Goal: Task Accomplishment & Management: Manage account settings

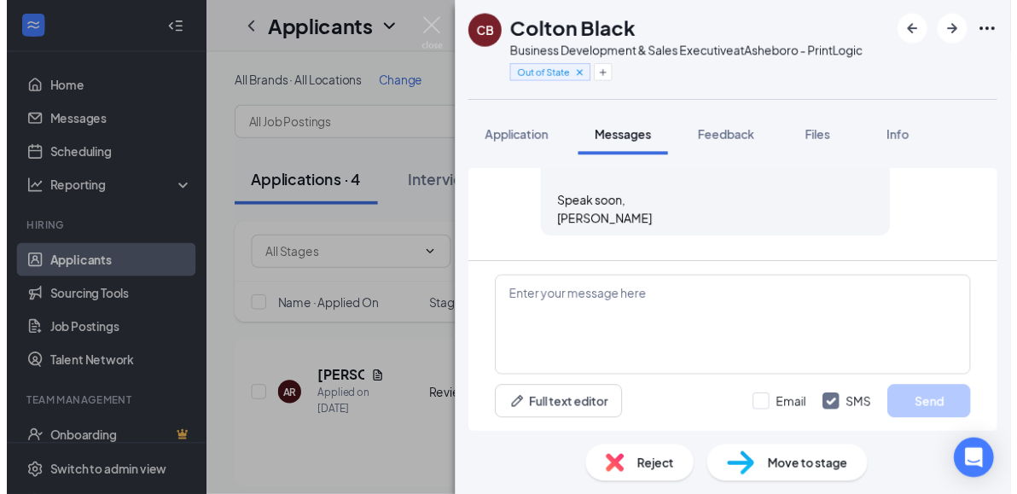
scroll to position [616, 0]
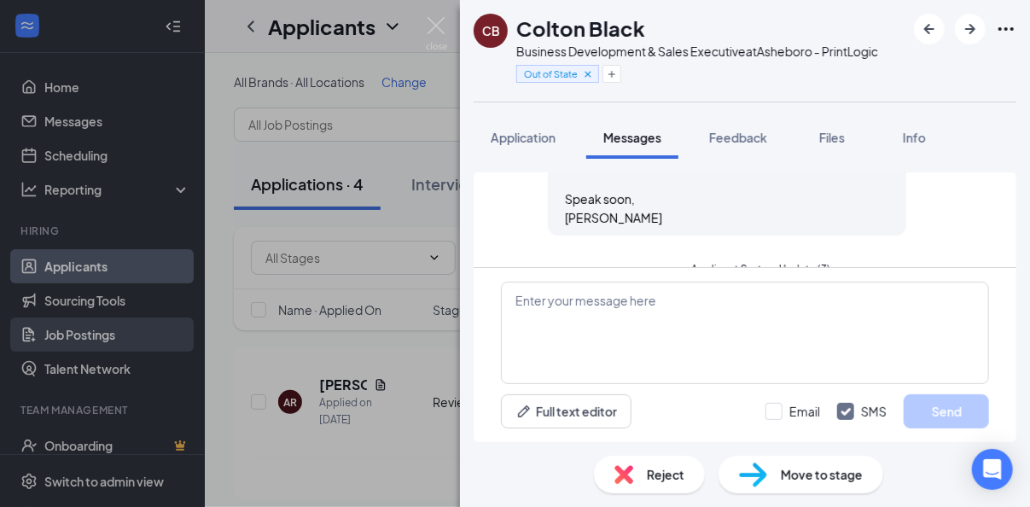
click at [99, 329] on div "[PERSON_NAME] Black Business Development & Sales Executive at [GEOGRAPHIC_DATA]…" at bounding box center [515, 253] width 1030 height 507
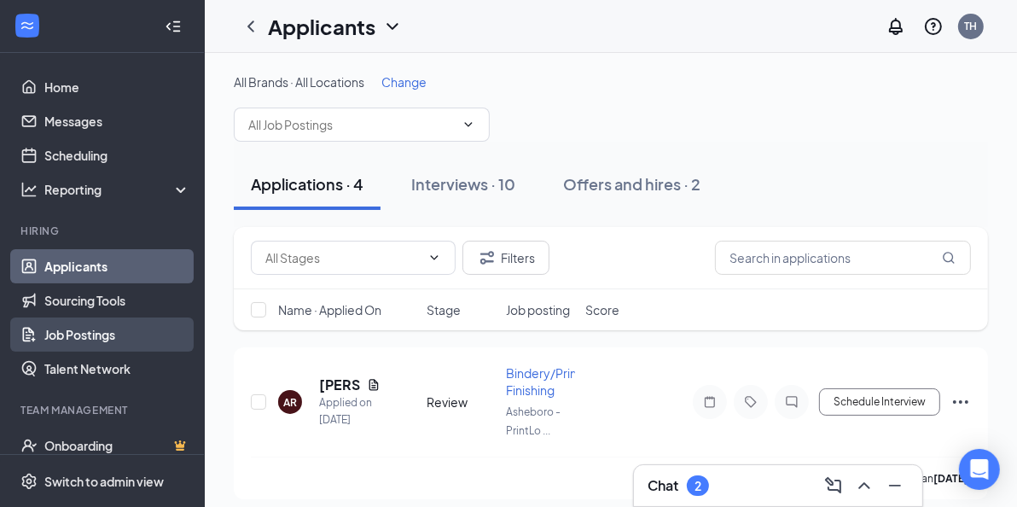
click at [98, 335] on link "Job Postings" at bounding box center [117, 334] width 146 height 34
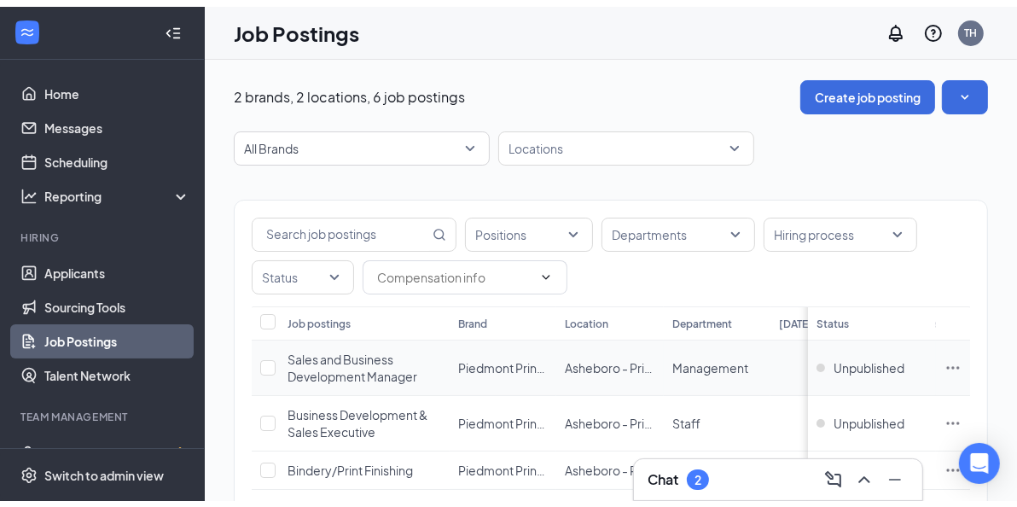
scroll to position [85, 0]
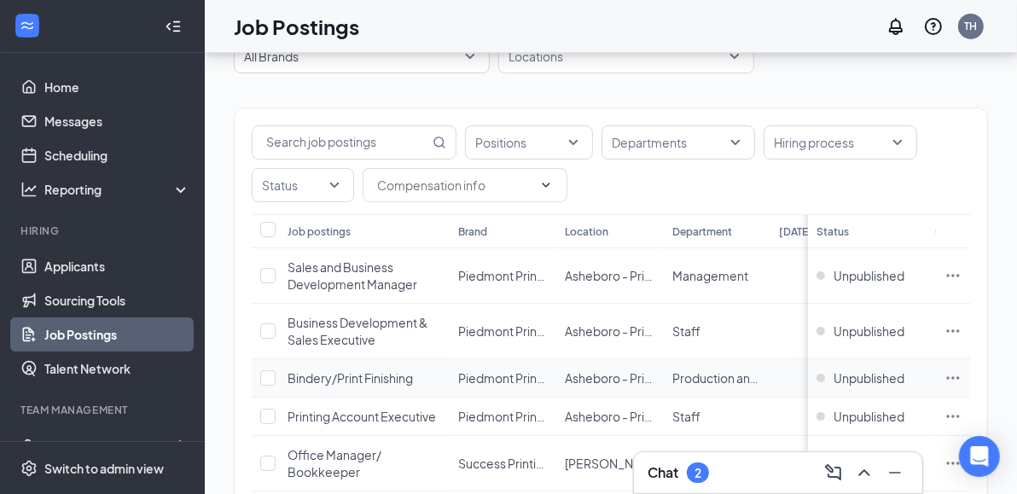
click at [423, 375] on td "Bindery/Print Finishing" at bounding box center [364, 378] width 171 height 38
click at [378, 375] on span "Bindery/Print Finishing" at bounding box center [350, 377] width 125 height 15
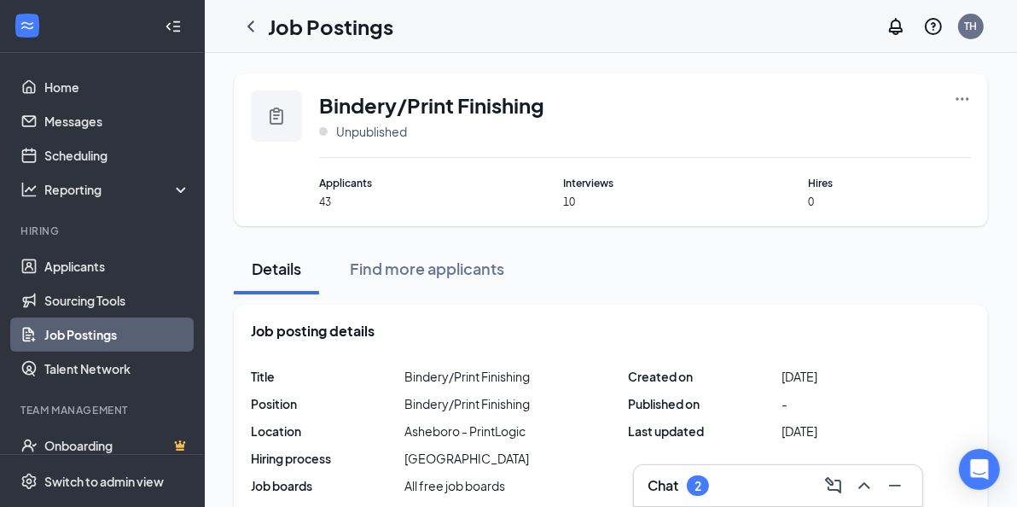
click at [568, 188] on span "Interviews" at bounding box center [645, 183] width 163 height 16
click at [587, 189] on span "Interviews" at bounding box center [645, 183] width 163 height 16
click at [574, 209] on div "Bindery/Print Finishing Unpublished Applicants 43 Interviews 10 Hires 0" at bounding box center [611, 149] width 754 height 153
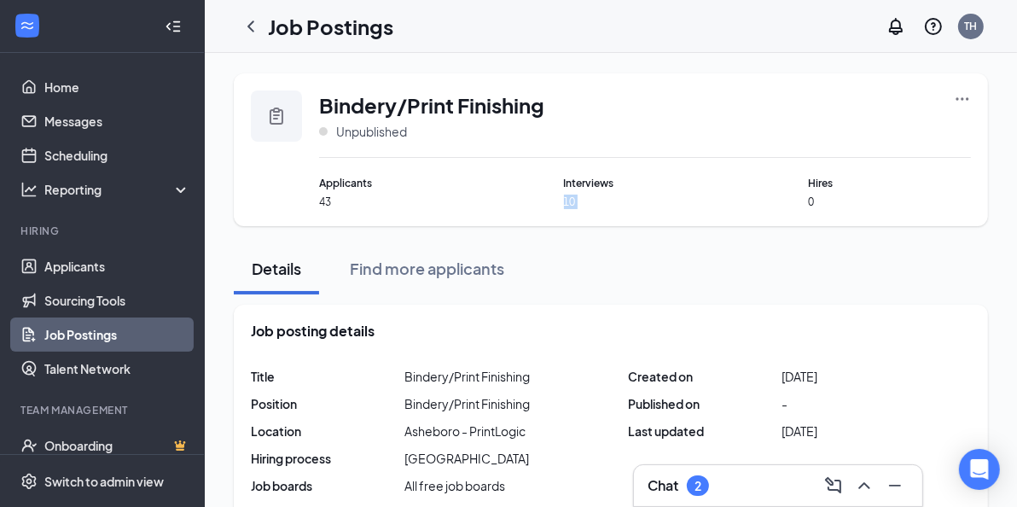
click at [574, 209] on div "Bindery/Print Finishing Unpublished Applicants 43 Interviews 10 Hires 0" at bounding box center [611, 149] width 754 height 153
click at [346, 185] on span "Applicants" at bounding box center [400, 183] width 163 height 16
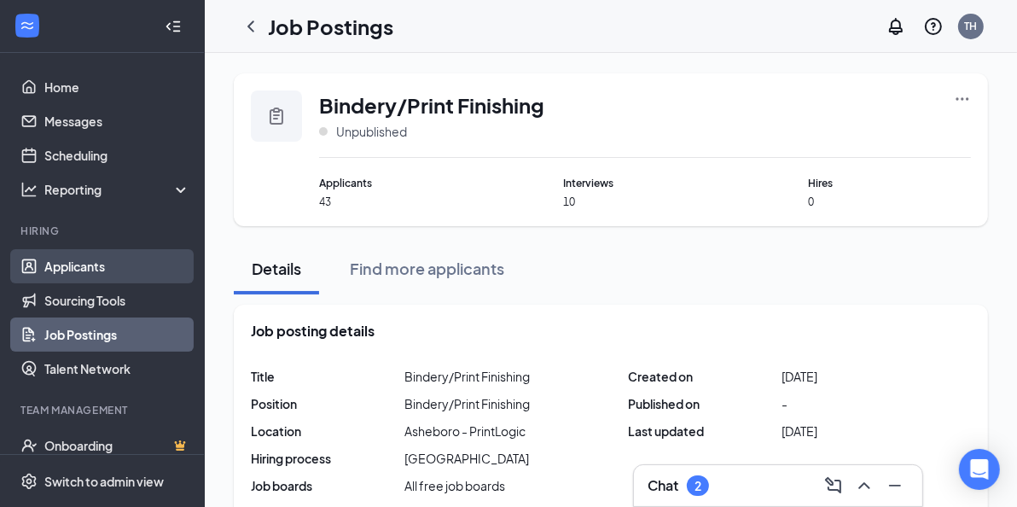
click at [90, 265] on link "Applicants" at bounding box center [117, 266] width 146 height 34
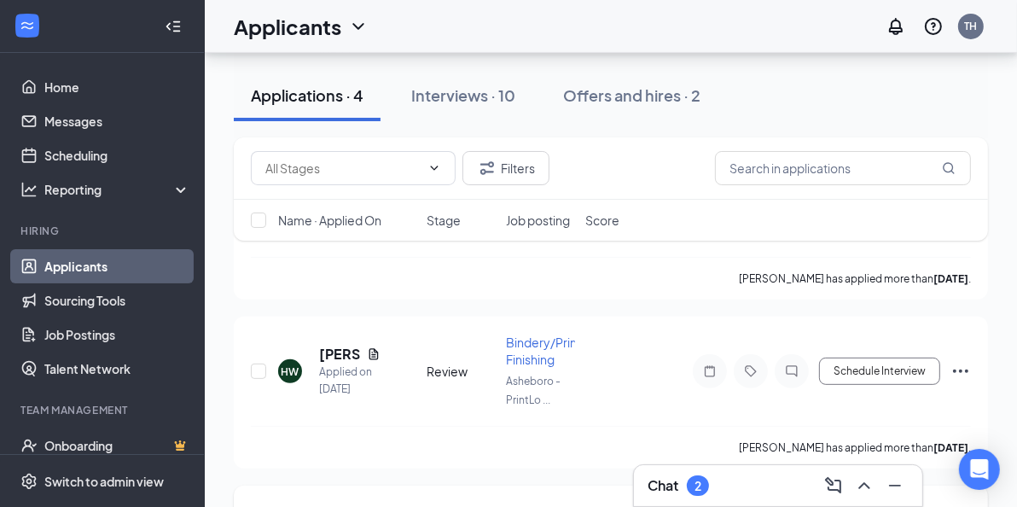
scroll to position [253, 0]
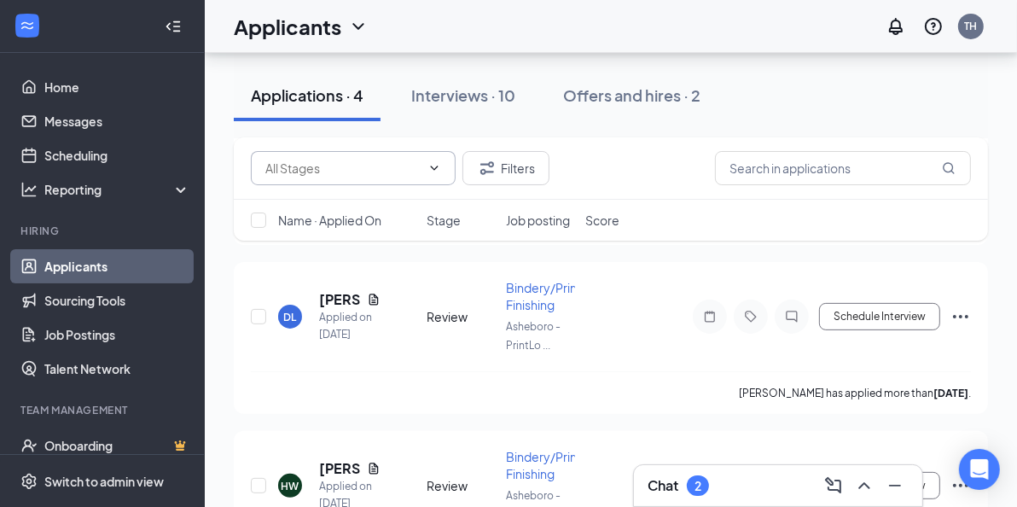
click at [444, 172] on span at bounding box center [353, 168] width 205 height 34
click at [434, 160] on span at bounding box center [353, 168] width 205 height 34
click at [435, 159] on span at bounding box center [353, 168] width 205 height 34
click at [845, 67] on div "Applications · 4 Interviews · 10 Offers and hires · 2" at bounding box center [611, 95] width 754 height 85
click at [93, 123] on link "Messages" at bounding box center [117, 121] width 146 height 34
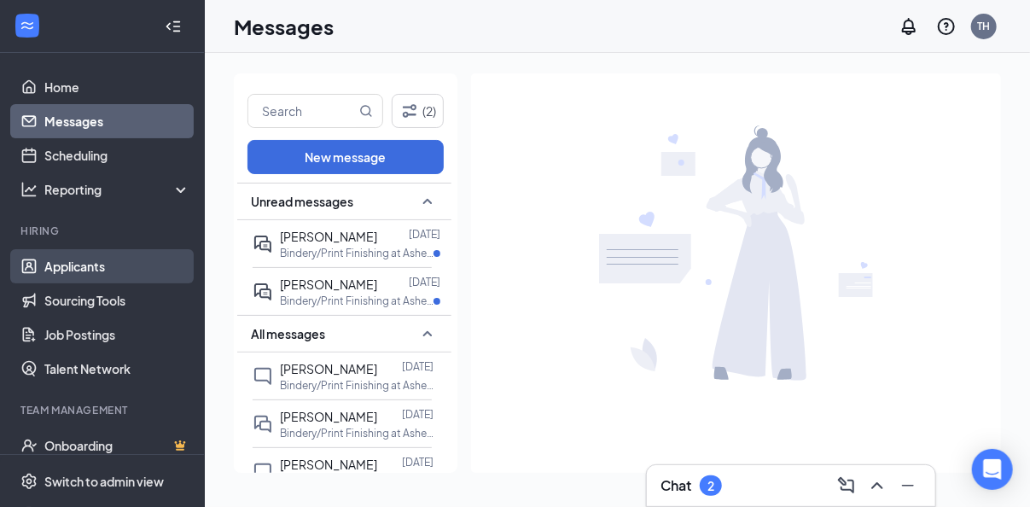
click at [91, 262] on link "Applicants" at bounding box center [117, 266] width 146 height 34
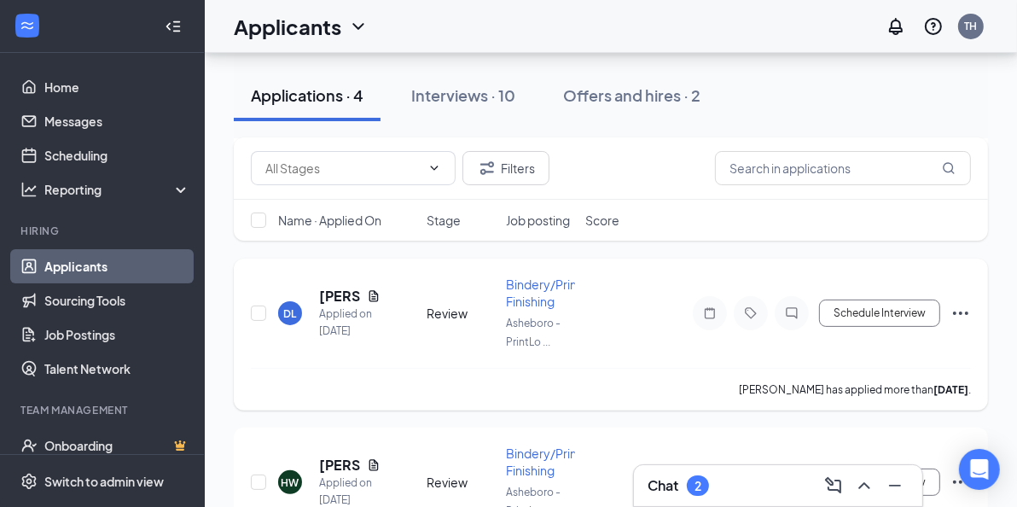
scroll to position [253, 0]
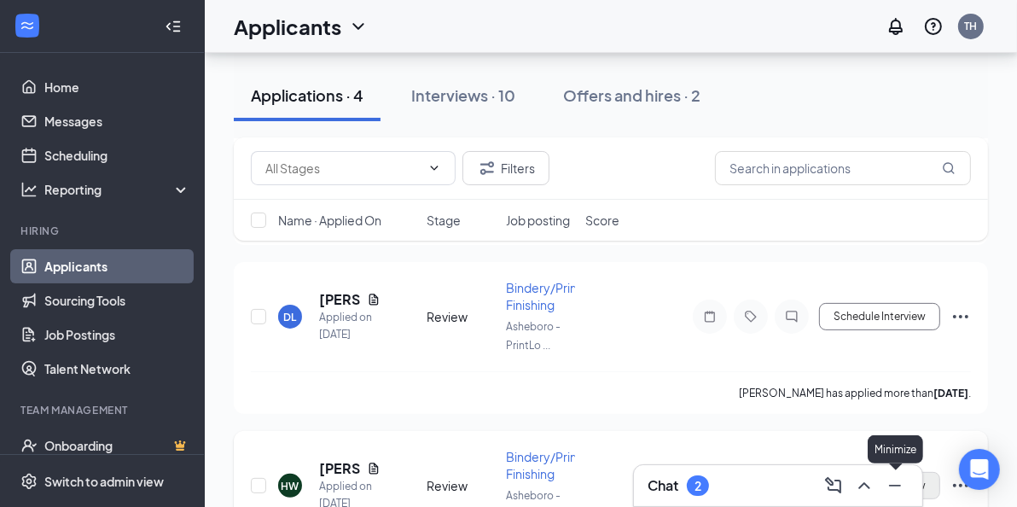
click at [902, 481] on icon "Minimize" at bounding box center [895, 485] width 20 height 20
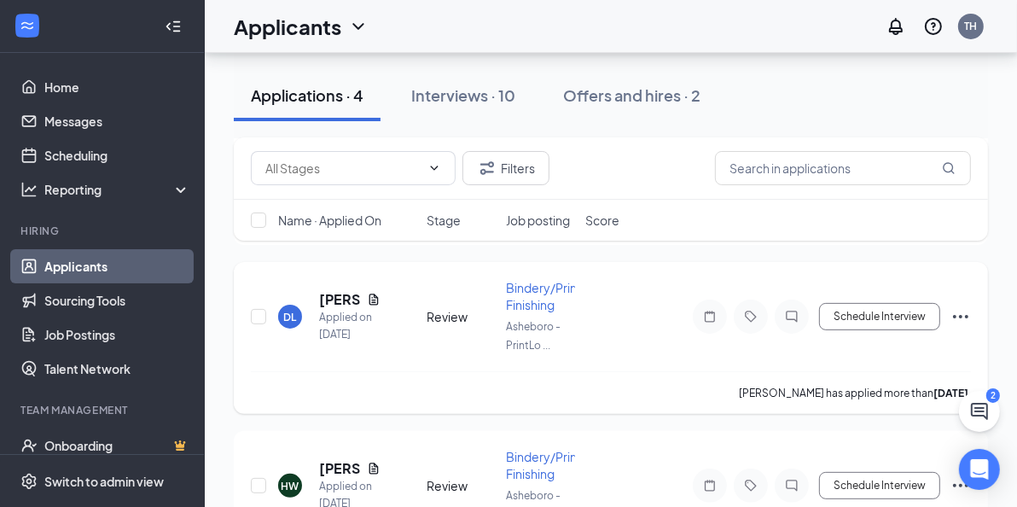
scroll to position [509, 0]
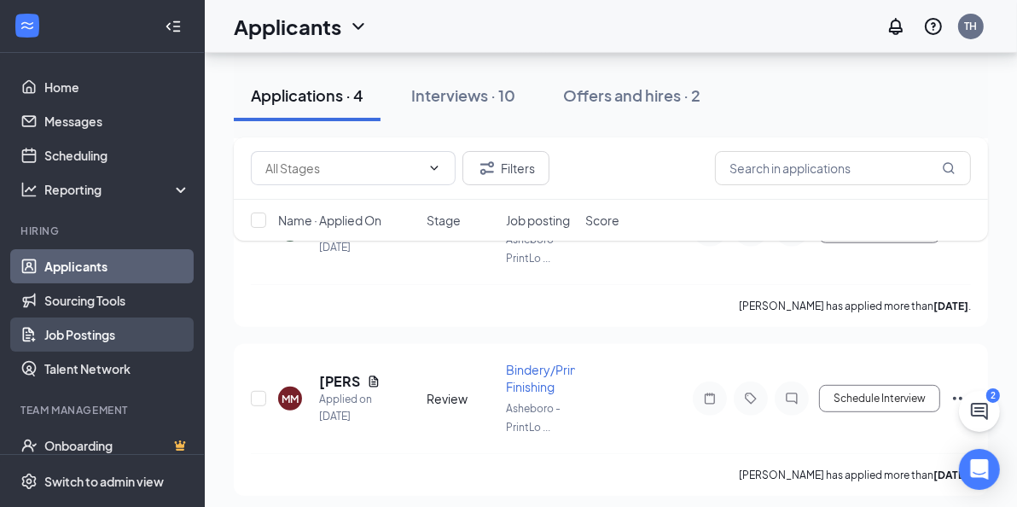
click at [112, 335] on link "Job Postings" at bounding box center [117, 334] width 146 height 34
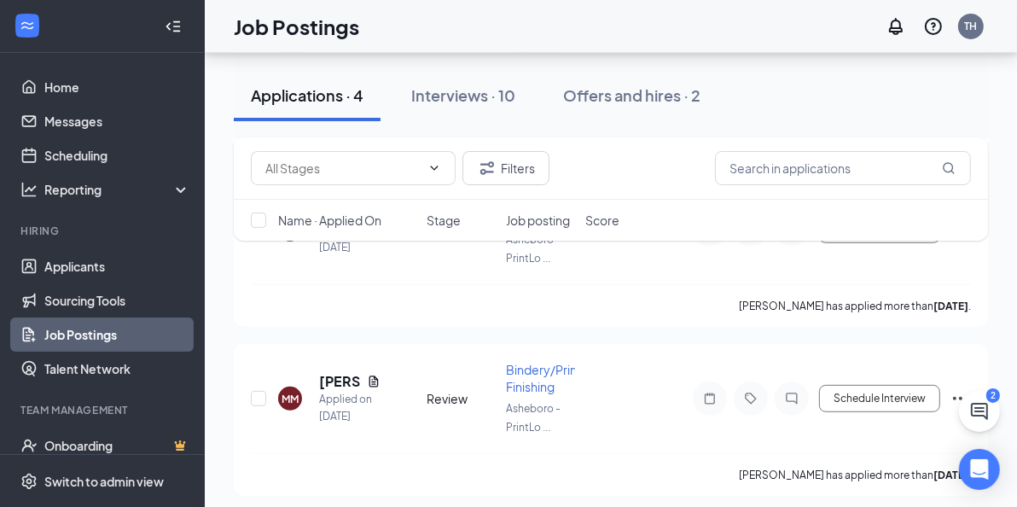
scroll to position [226, 0]
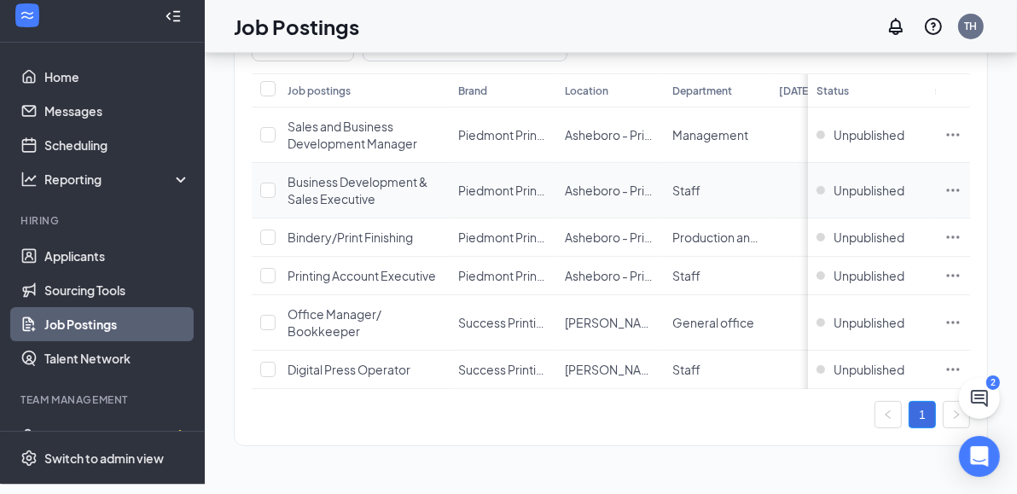
click at [355, 193] on span "Business Development & Sales Executive" at bounding box center [358, 190] width 140 height 32
click at [382, 235] on span "Bindery/Print Finishing" at bounding box center [350, 237] width 125 height 15
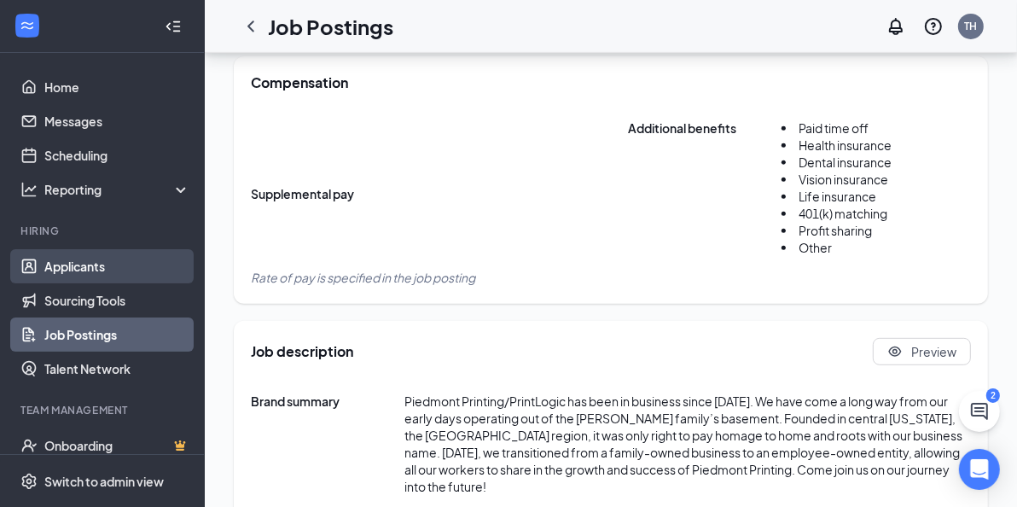
scroll to position [489, 0]
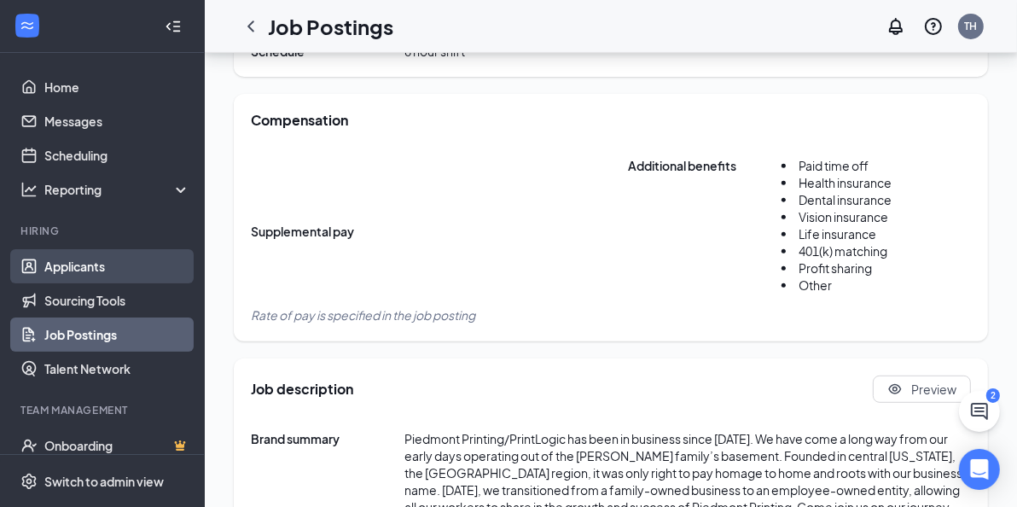
click at [99, 275] on link "Applicants" at bounding box center [117, 266] width 146 height 34
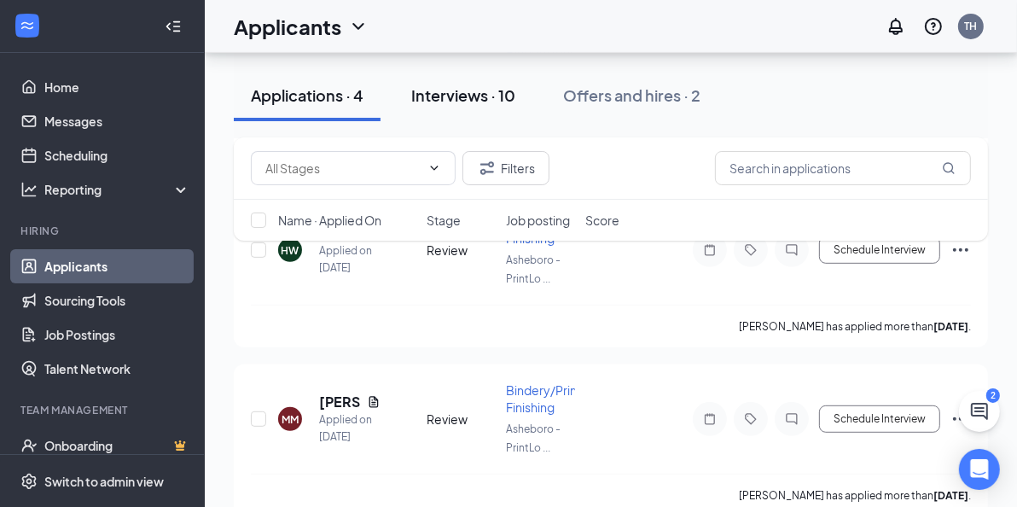
click at [474, 94] on div "Interviews · 10" at bounding box center [463, 94] width 104 height 21
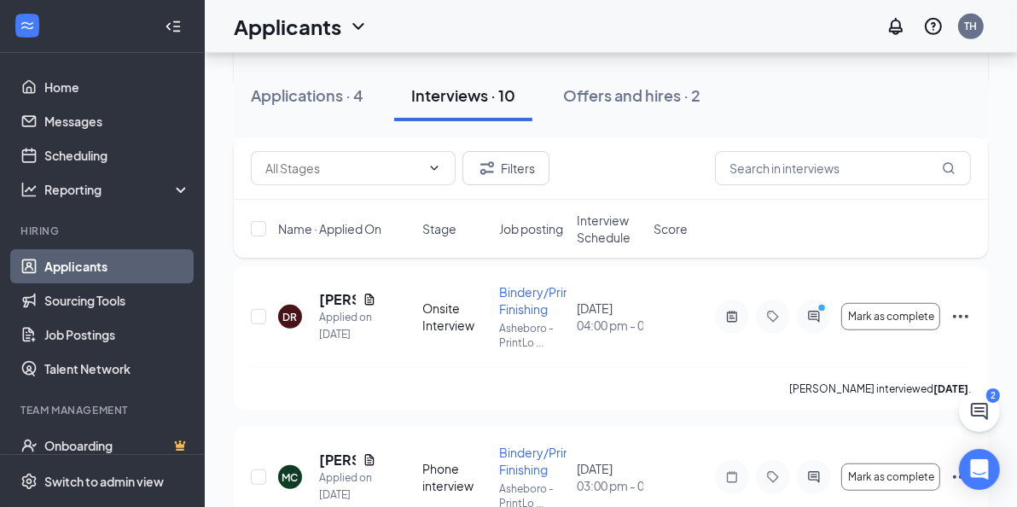
scroll to position [768, 0]
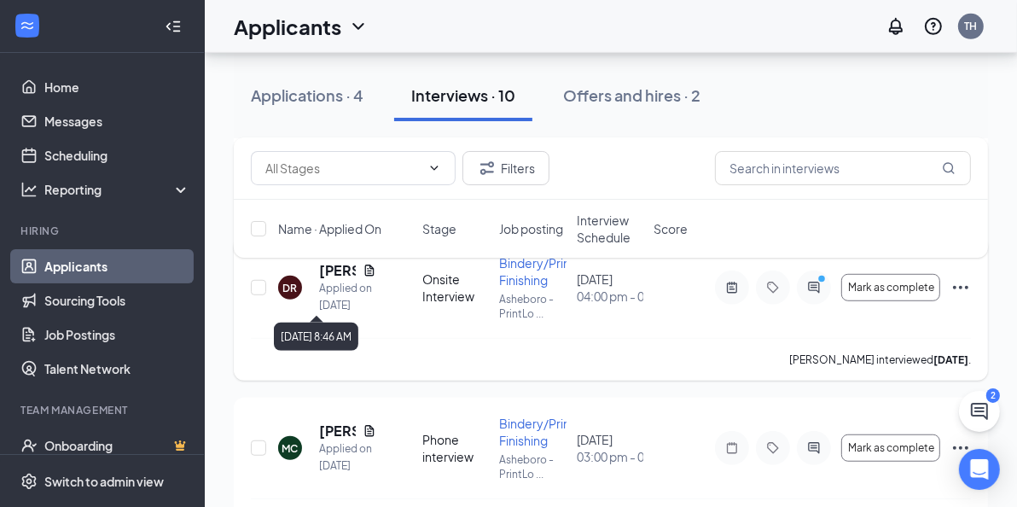
click at [326, 282] on div "Applied on [DATE]" at bounding box center [347, 297] width 57 height 34
click at [960, 285] on icon "Ellipses" at bounding box center [961, 287] width 20 height 20
click at [741, 335] on div "[PERSON_NAME] Applied on [DATE] Onsite Interview Bindery/Print Finishing Ashebo…" at bounding box center [611, 296] width 720 height 84
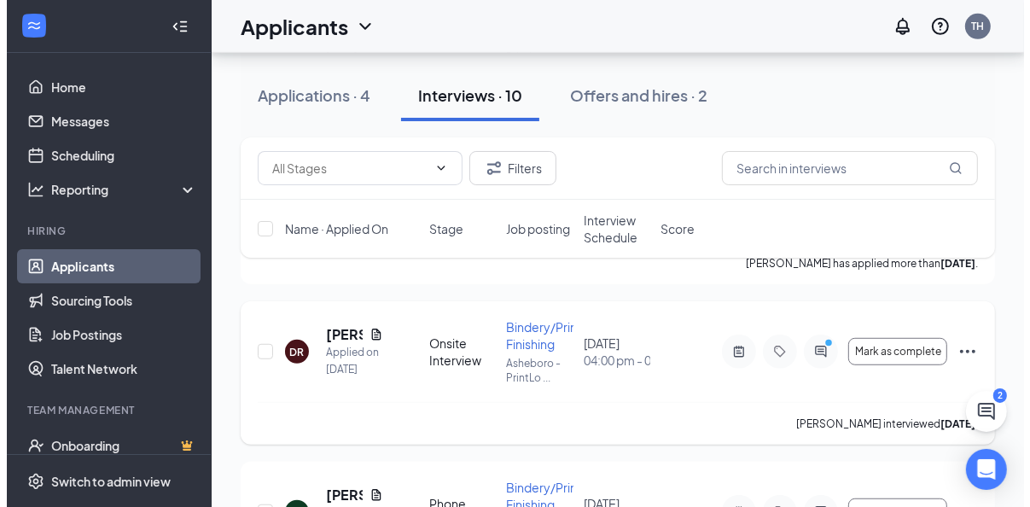
scroll to position [683, 0]
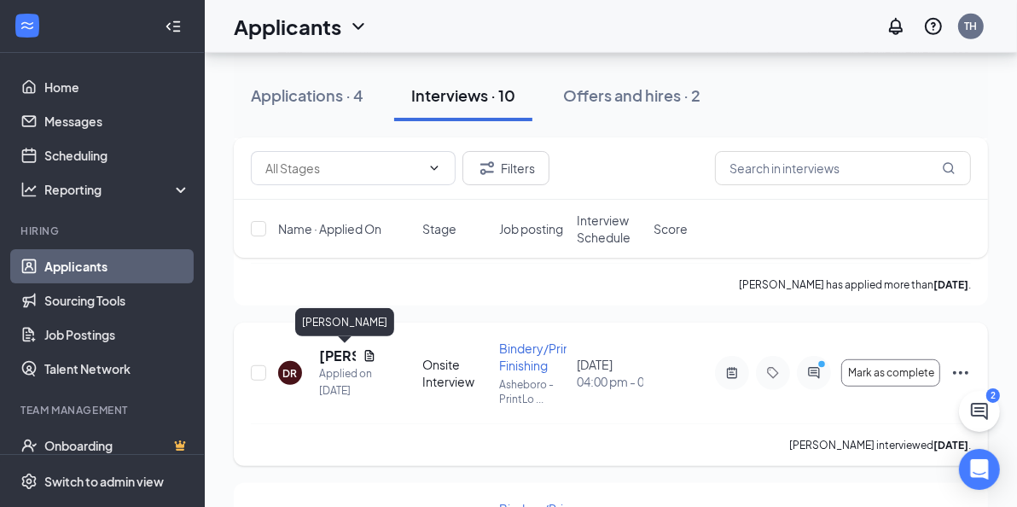
click at [329, 353] on h5 "[PERSON_NAME]" at bounding box center [337, 355] width 37 height 19
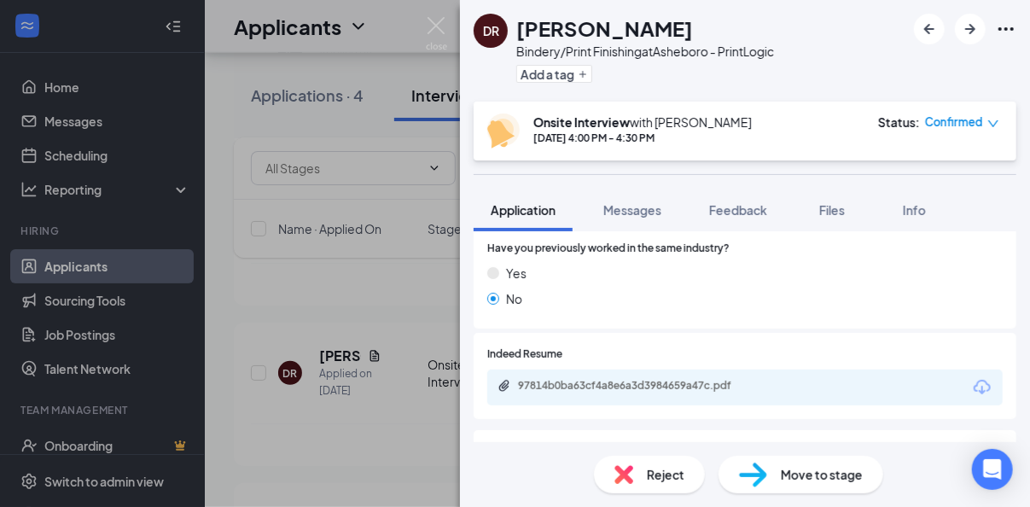
scroll to position [256, 0]
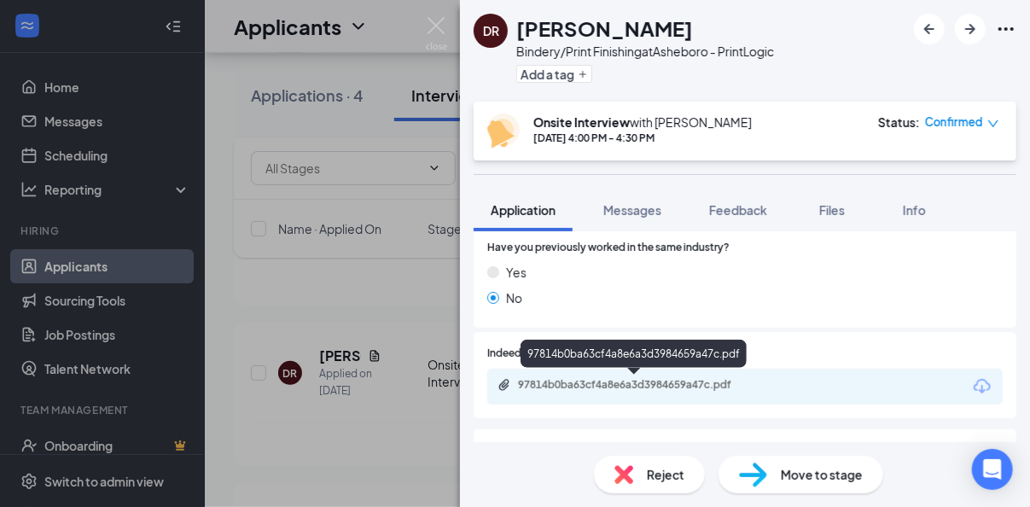
click at [635, 379] on div "97814b0ba63cf4a8e6a3d3984659a47c.pdf" at bounding box center [637, 385] width 239 height 14
